Goal: Task Accomplishment & Management: Use online tool/utility

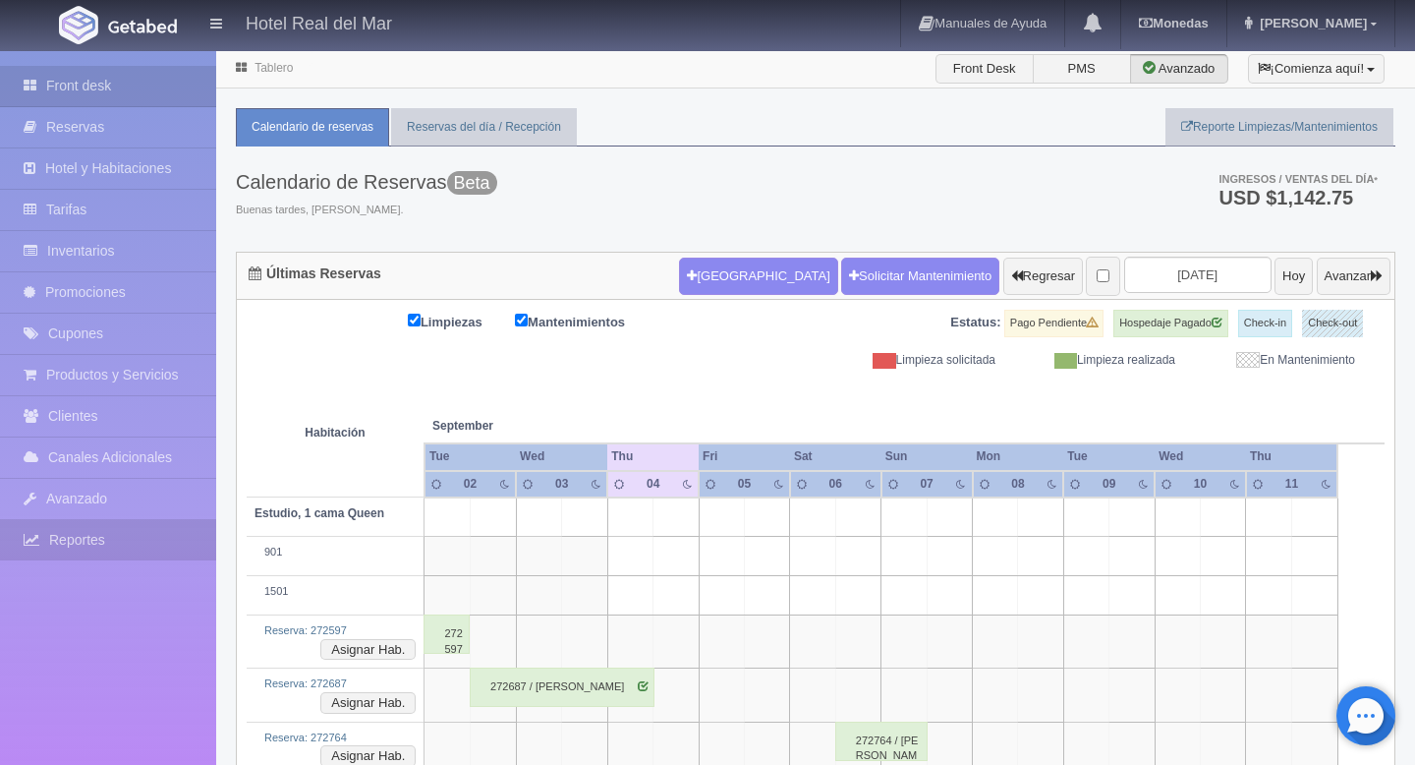
click at [106, 534] on link "Reportes" at bounding box center [108, 540] width 216 height 40
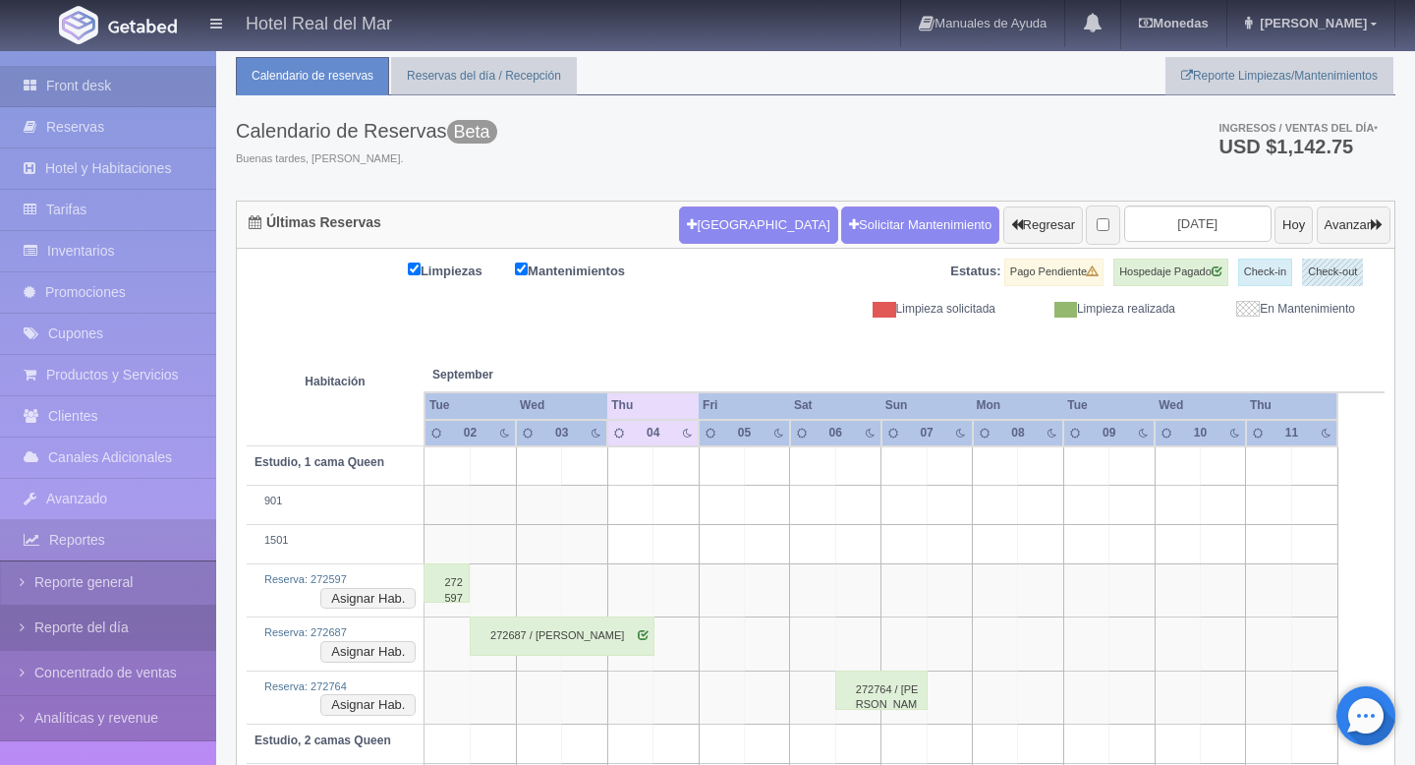
scroll to position [52, 0]
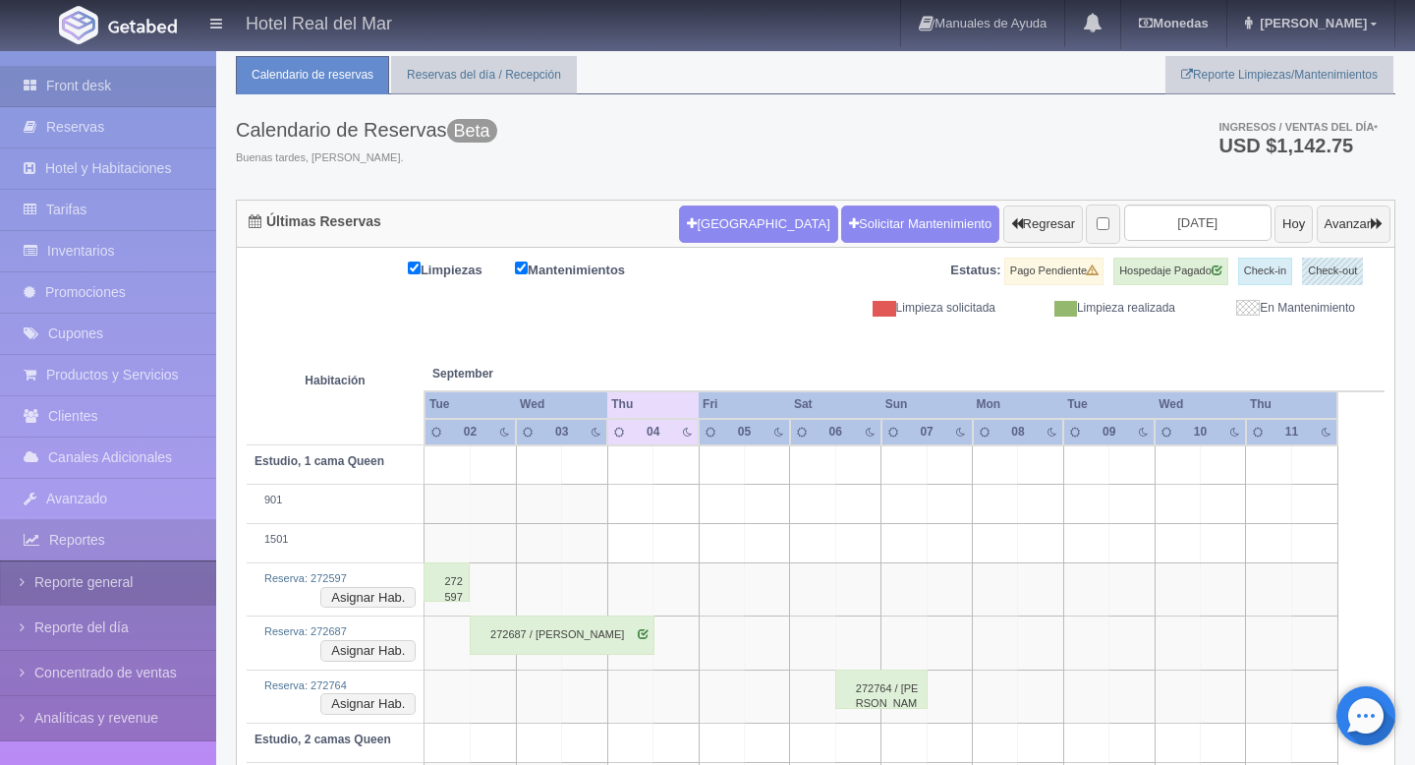
click at [110, 581] on link "Reporte general" at bounding box center [108, 582] width 216 height 44
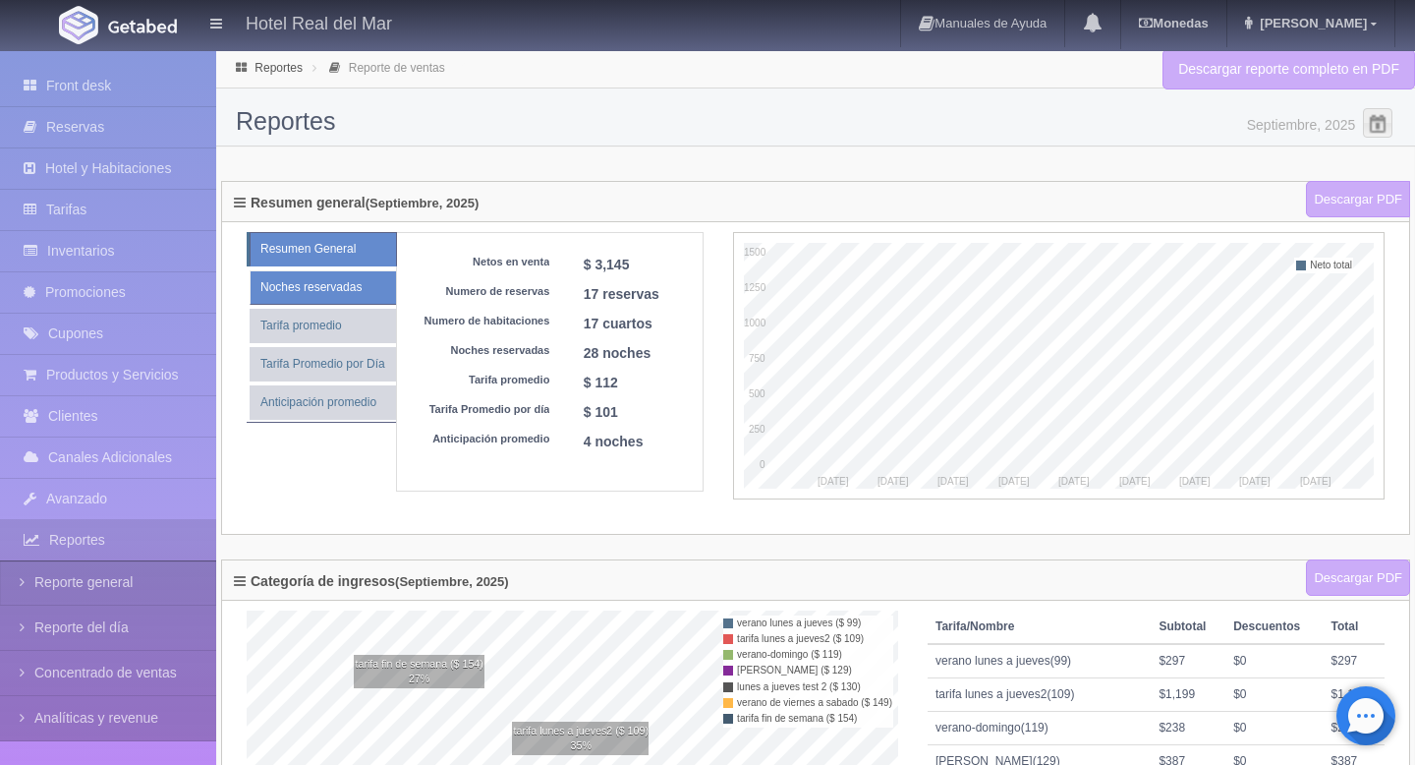
click at [349, 281] on link "Noches reservadas" at bounding box center [323, 287] width 146 height 34
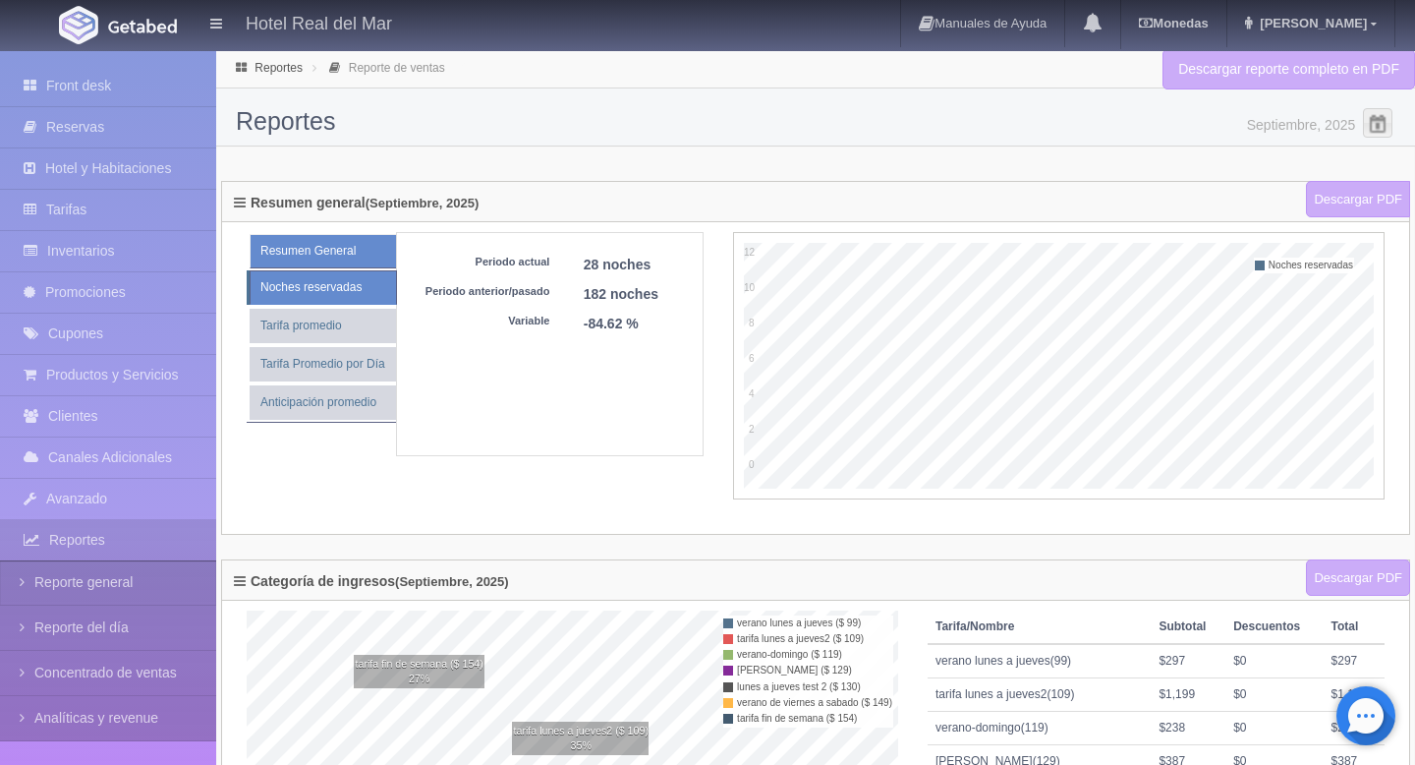
click at [311, 255] on link "Resumen General" at bounding box center [323, 251] width 146 height 34
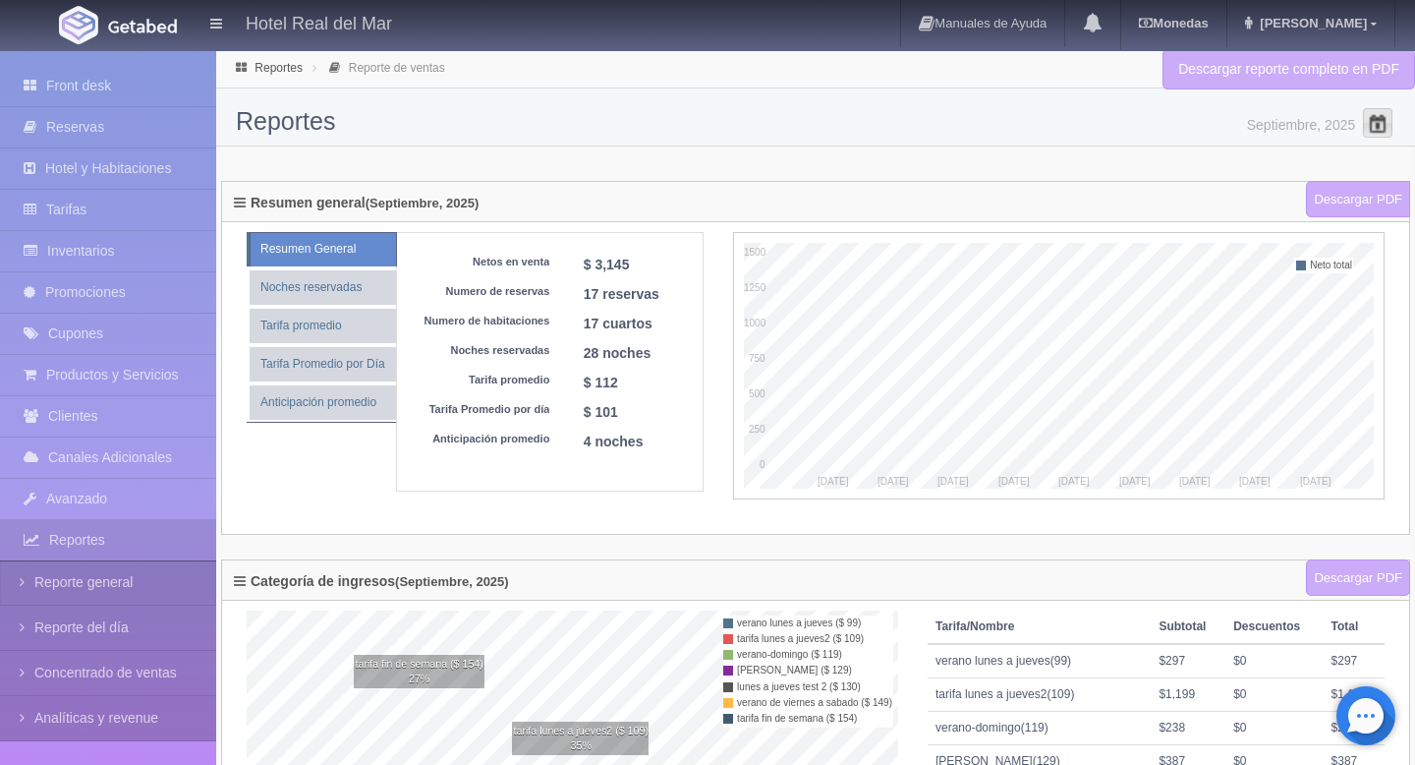
click at [1379, 129] on span at bounding box center [1377, 122] width 31 height 31
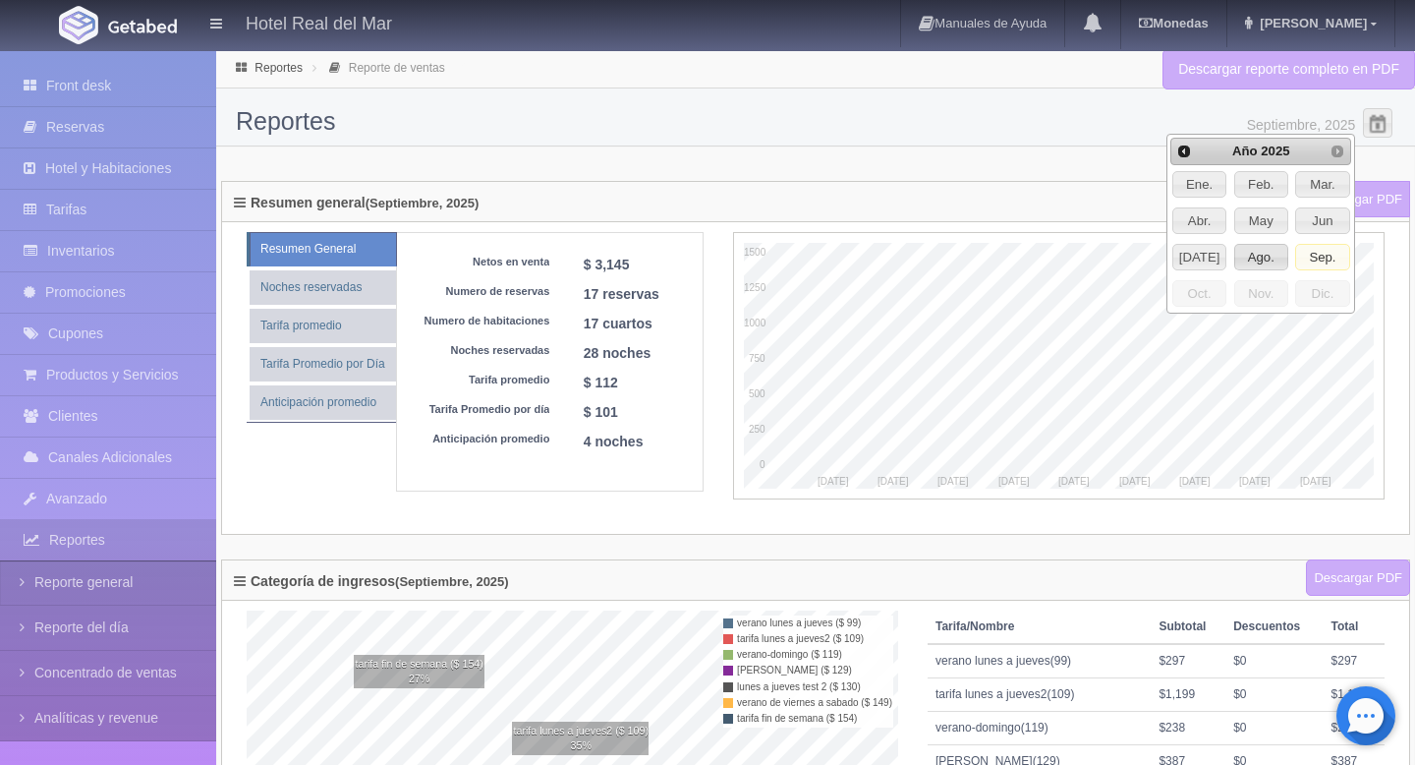
click at [1267, 255] on span "Ago." at bounding box center [1261, 258] width 52 height 26
type input "Agosto, 2025"
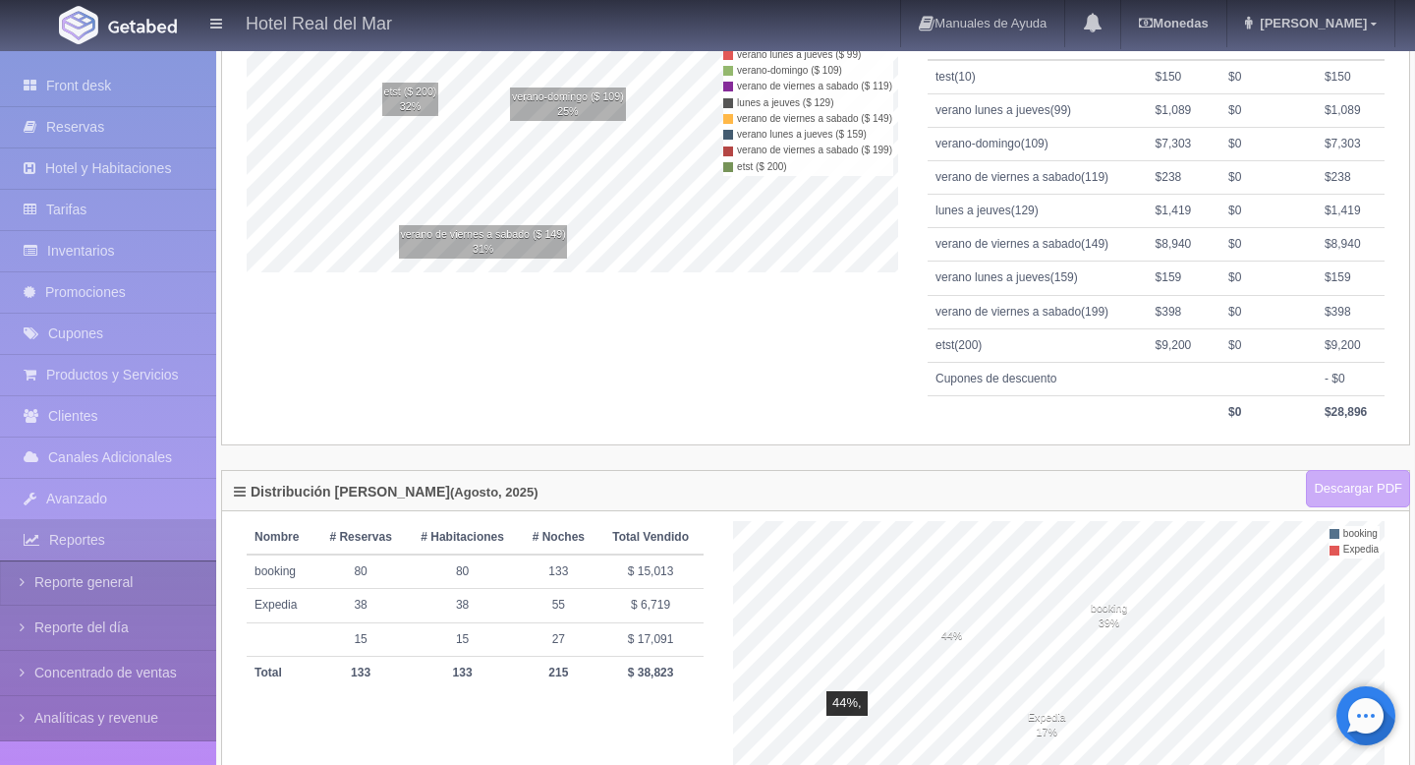
scroll to position [582, 0]
click at [1355, 496] on link "Descargar PDF" at bounding box center [1358, 490] width 104 height 37
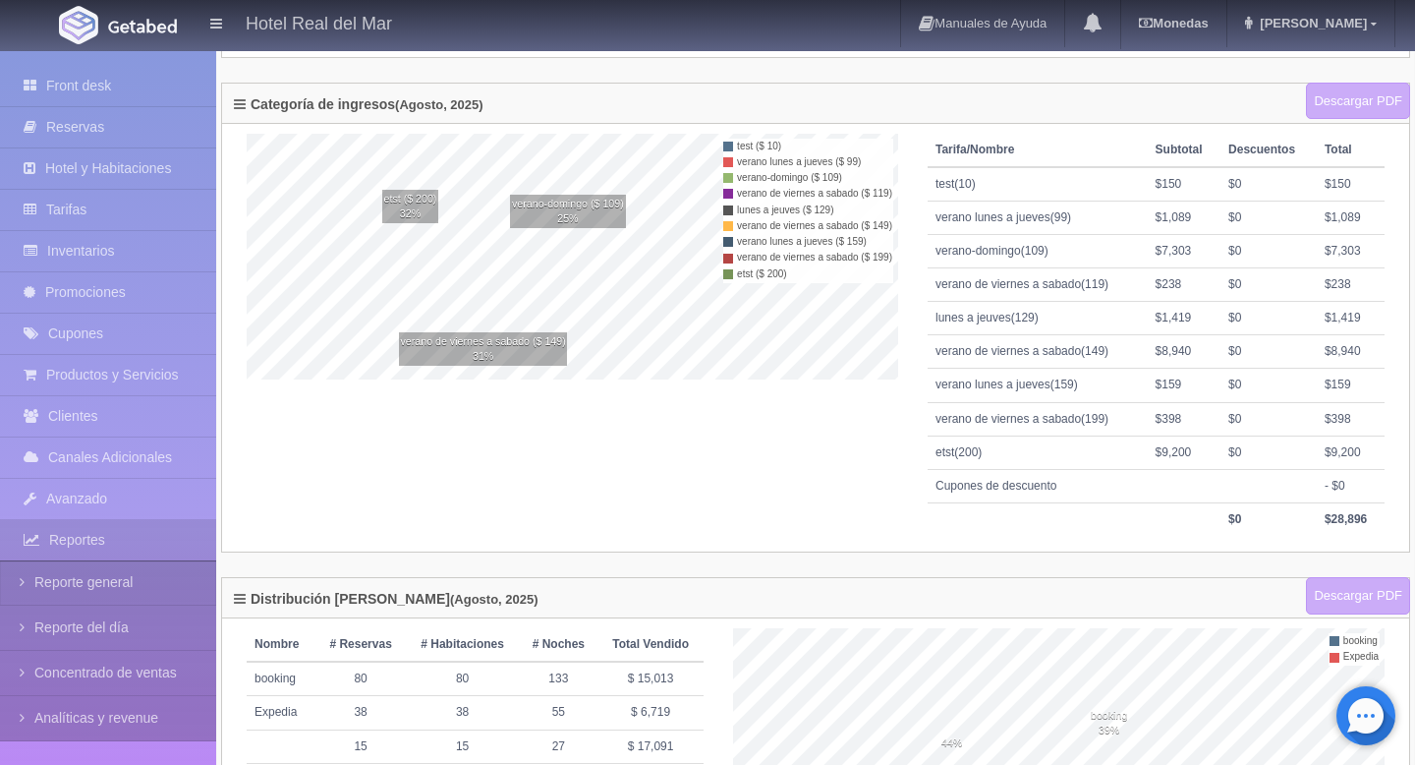
scroll to position [645, 0]
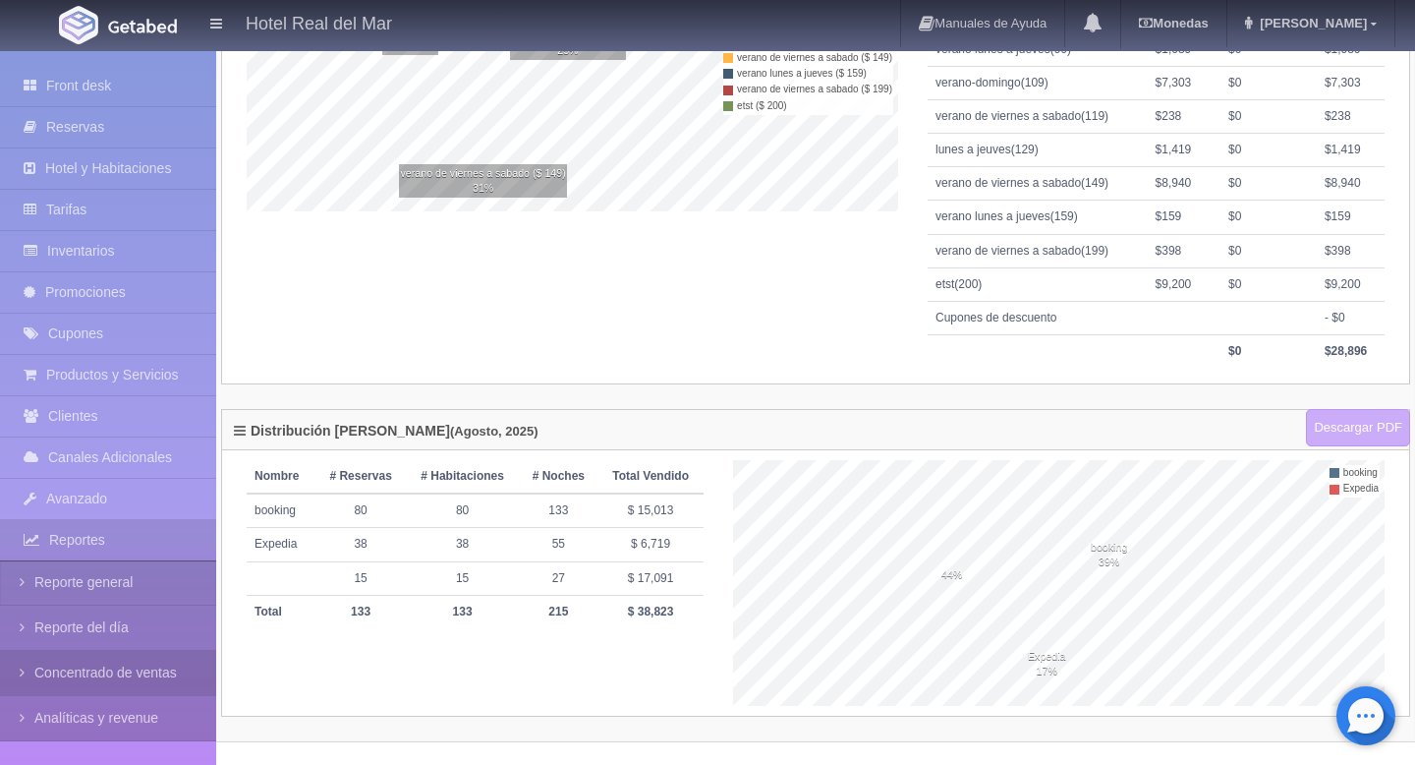
click at [87, 670] on link "Concentrado de ventas" at bounding box center [108, 673] width 216 height 44
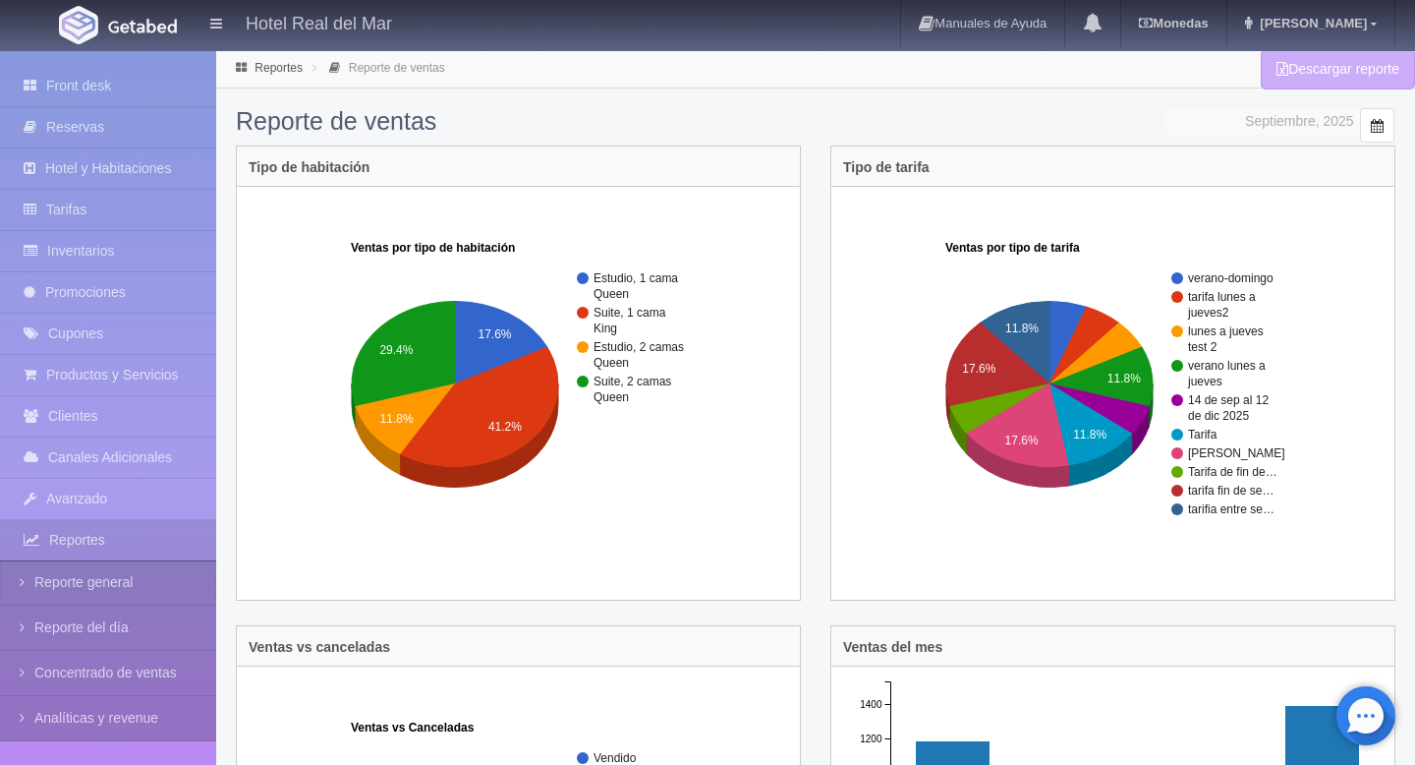
click at [1371, 123] on span at bounding box center [1377, 126] width 16 height 16
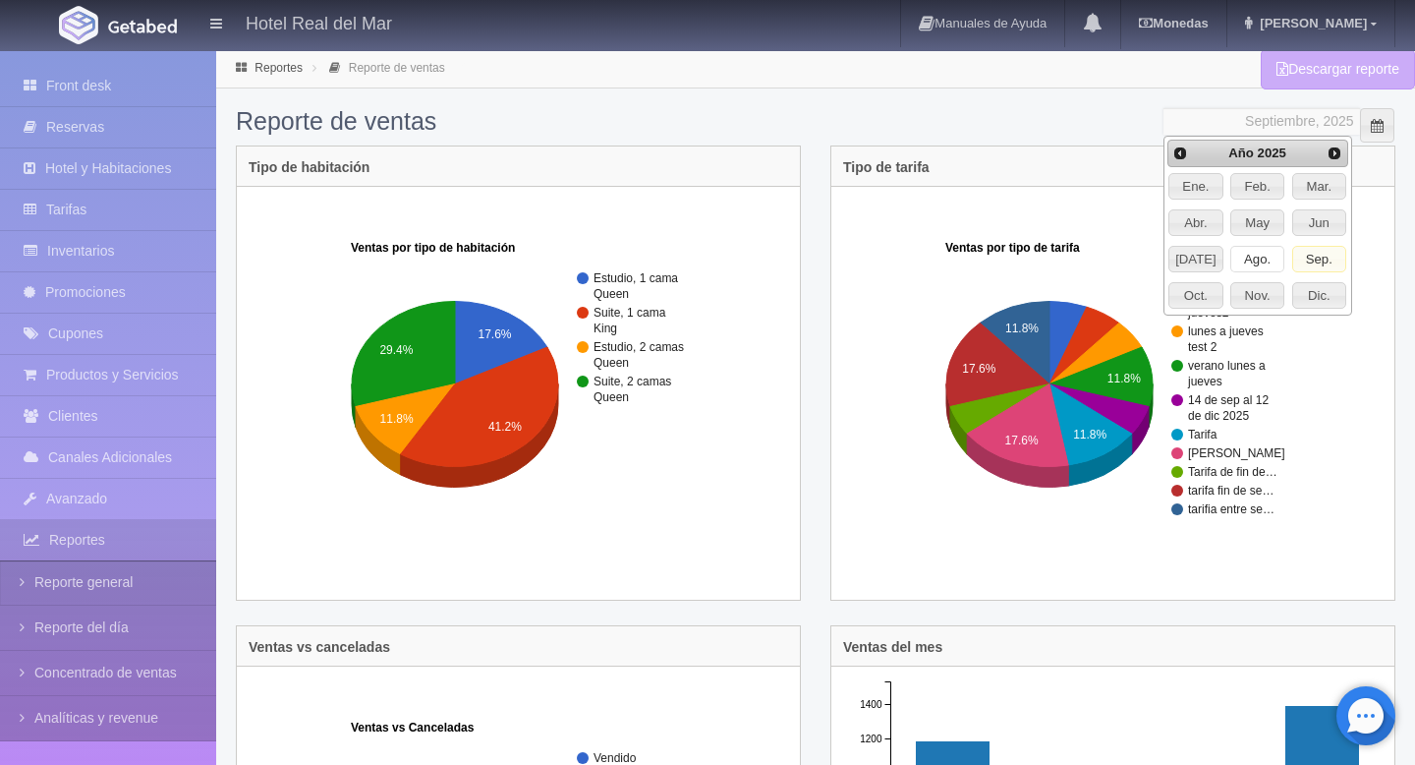
click at [1268, 268] on span "Ago." at bounding box center [1257, 260] width 52 height 26
type input "Agosto, 2025"
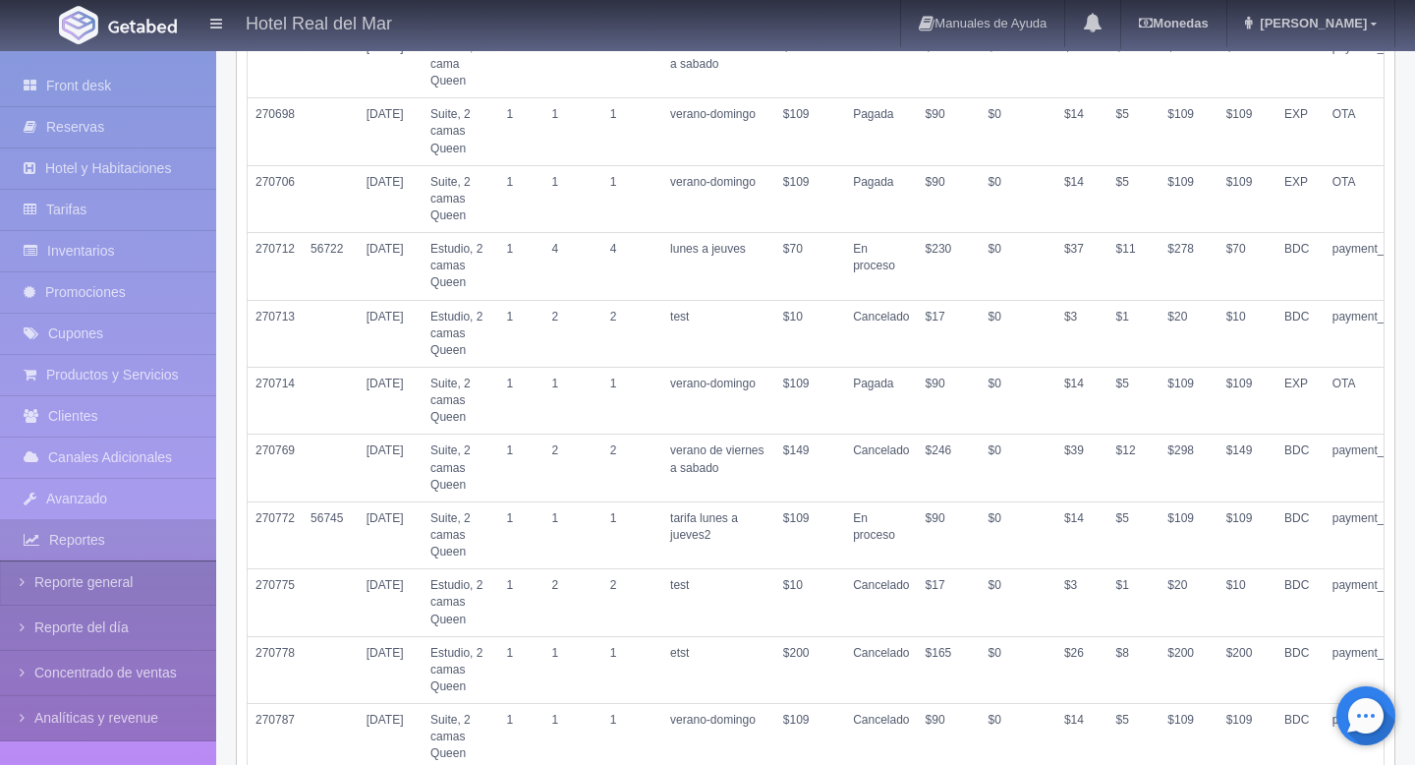
scroll to position [13577, 0]
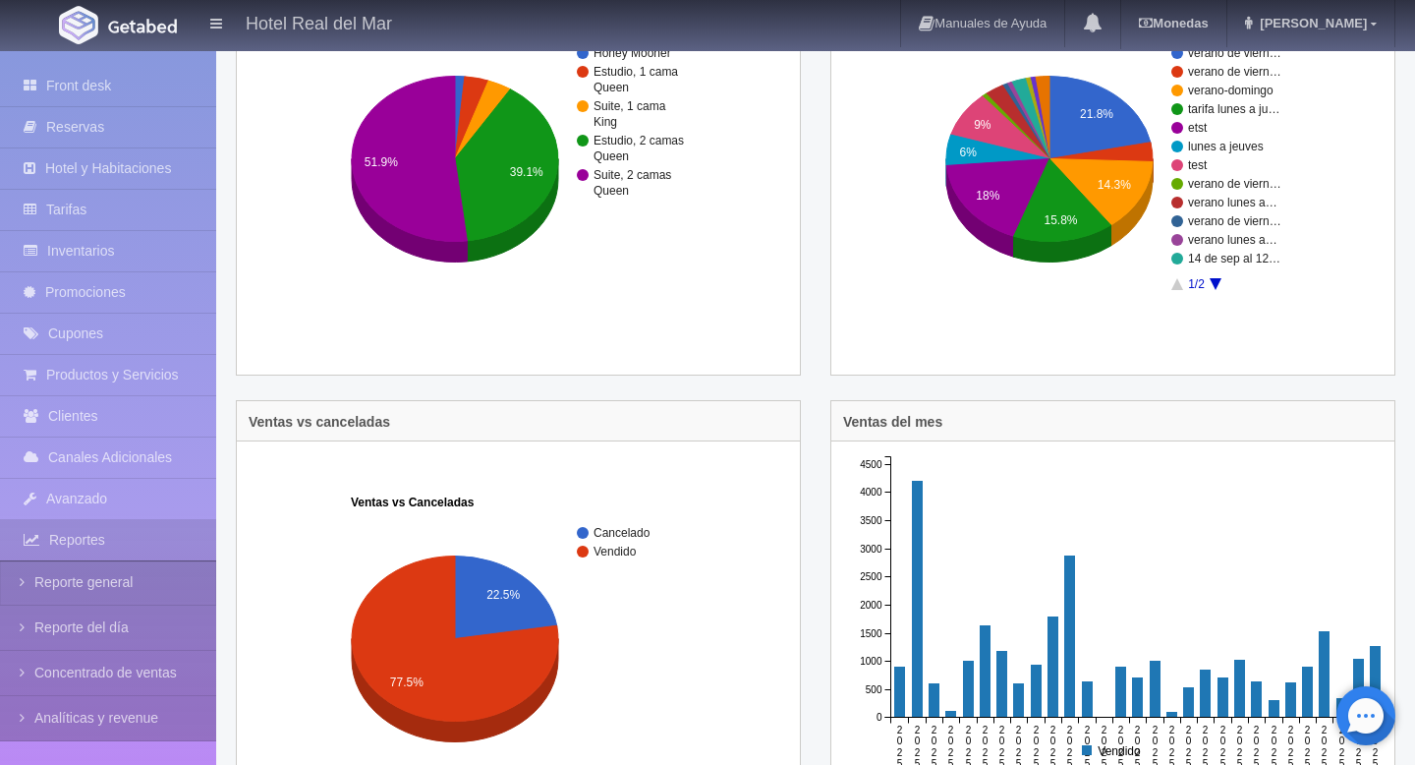
scroll to position [0, 0]
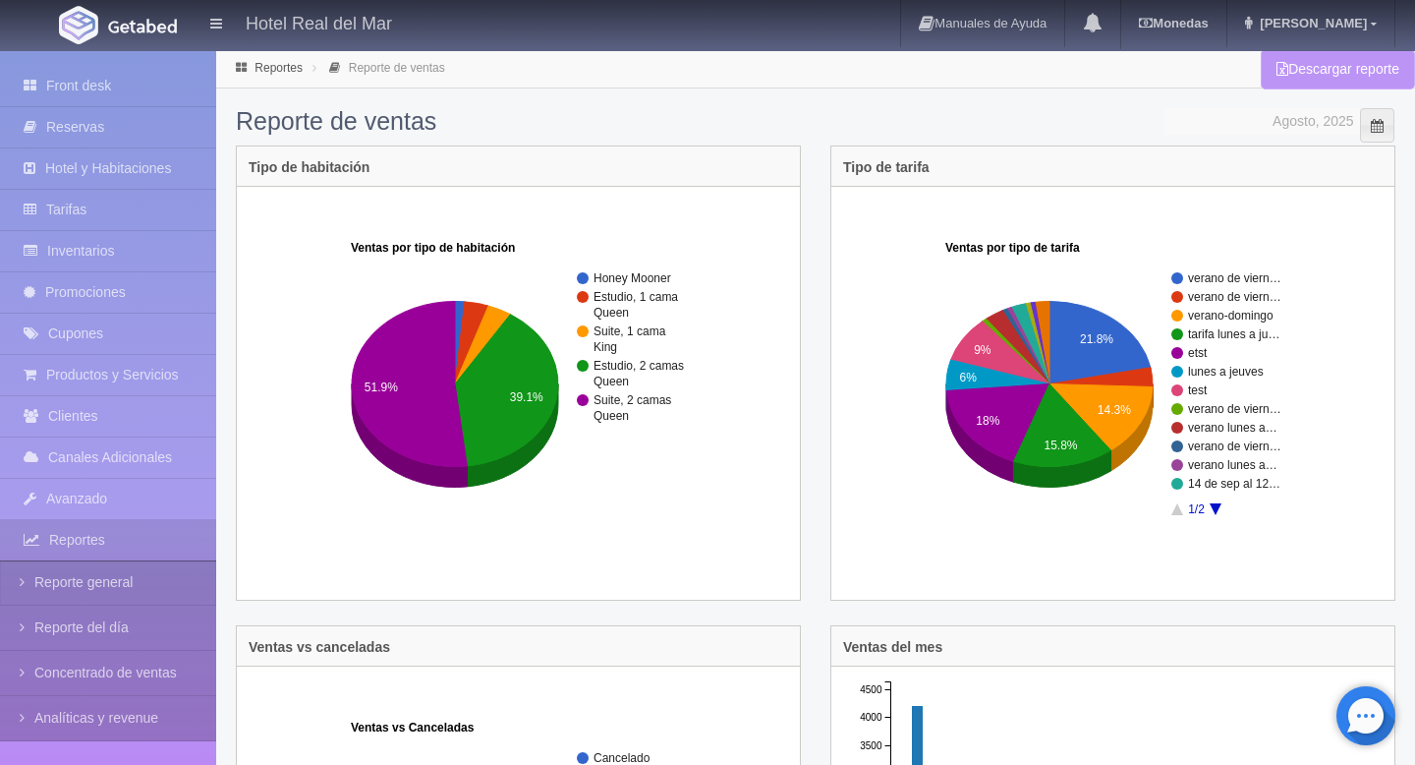
click at [1318, 76] on link "Descargar reporte" at bounding box center [1338, 69] width 154 height 40
